Goal: Navigation & Orientation: Find specific page/section

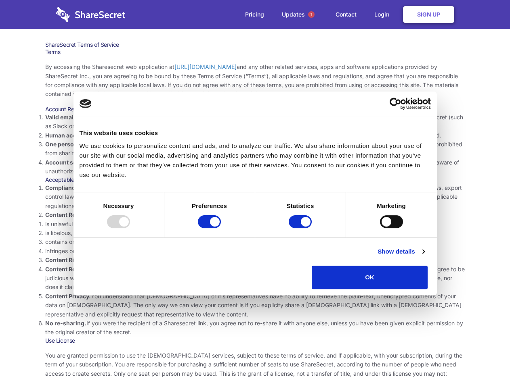
click at [255, 194] on li "Compliance with local laws and regulations. Your use of the Sharesecret must no…" at bounding box center [255, 197] width 420 height 27
click at [130, 228] on div at bounding box center [118, 221] width 23 height 13
click at [221, 228] on input "Preferences" at bounding box center [209, 221] width 23 height 13
checkbox input "false"
click at [301, 228] on input "Statistics" at bounding box center [299, 221] width 23 height 13
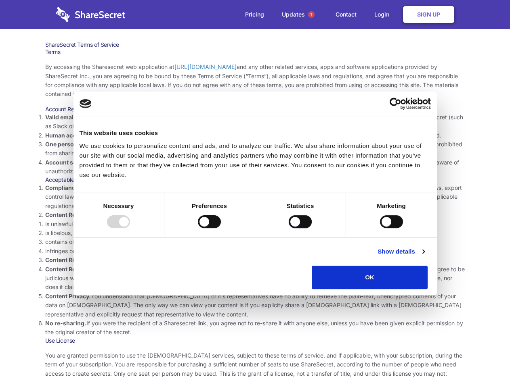
checkbox input "false"
click at [380, 228] on input "Marketing" at bounding box center [391, 221] width 23 height 13
checkbox input "true"
click at [424, 257] on link "Show details" at bounding box center [400, 252] width 47 height 10
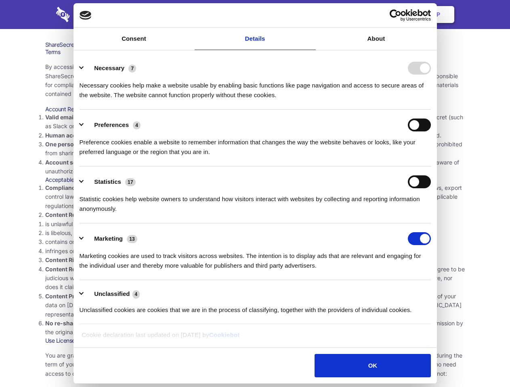
click at [430, 110] on li "Necessary 7 Necessary cookies help make a website usable by enabling basic func…" at bounding box center [254, 81] width 351 height 57
click at [311, 15] on span "1" at bounding box center [311, 14] width 6 height 6
